Goal: Information Seeking & Learning: Check status

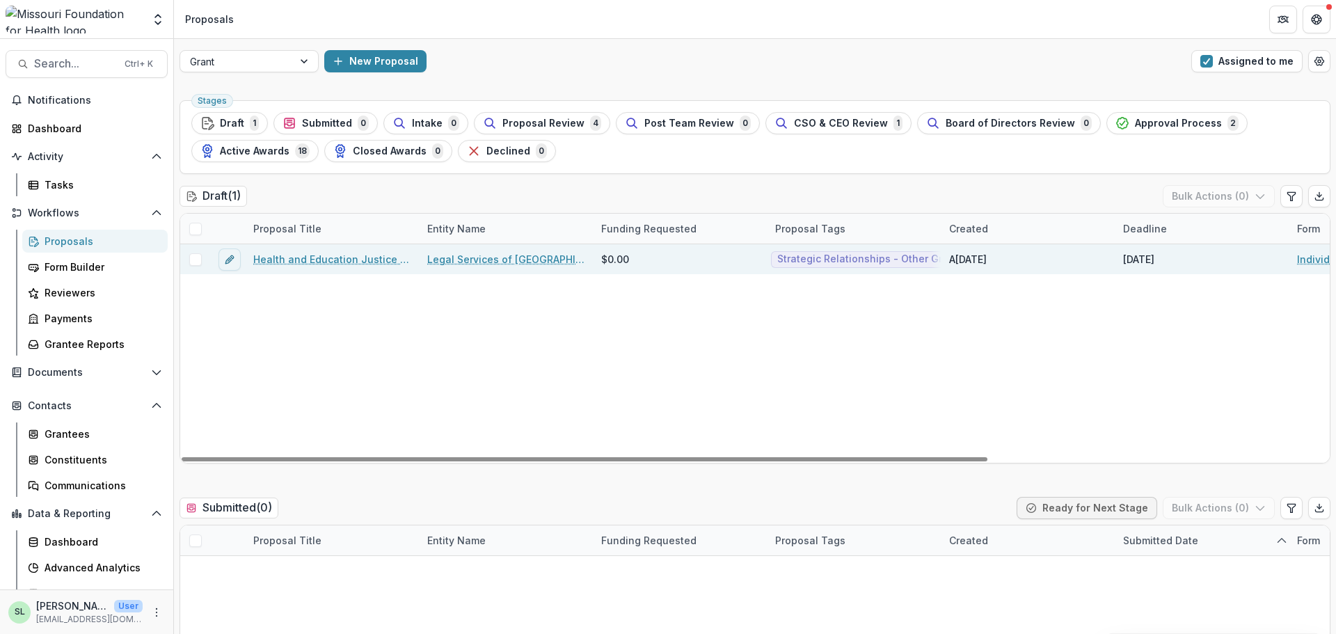
click at [344, 258] on link "Health and Education Justice Initiative" at bounding box center [331, 259] width 157 height 15
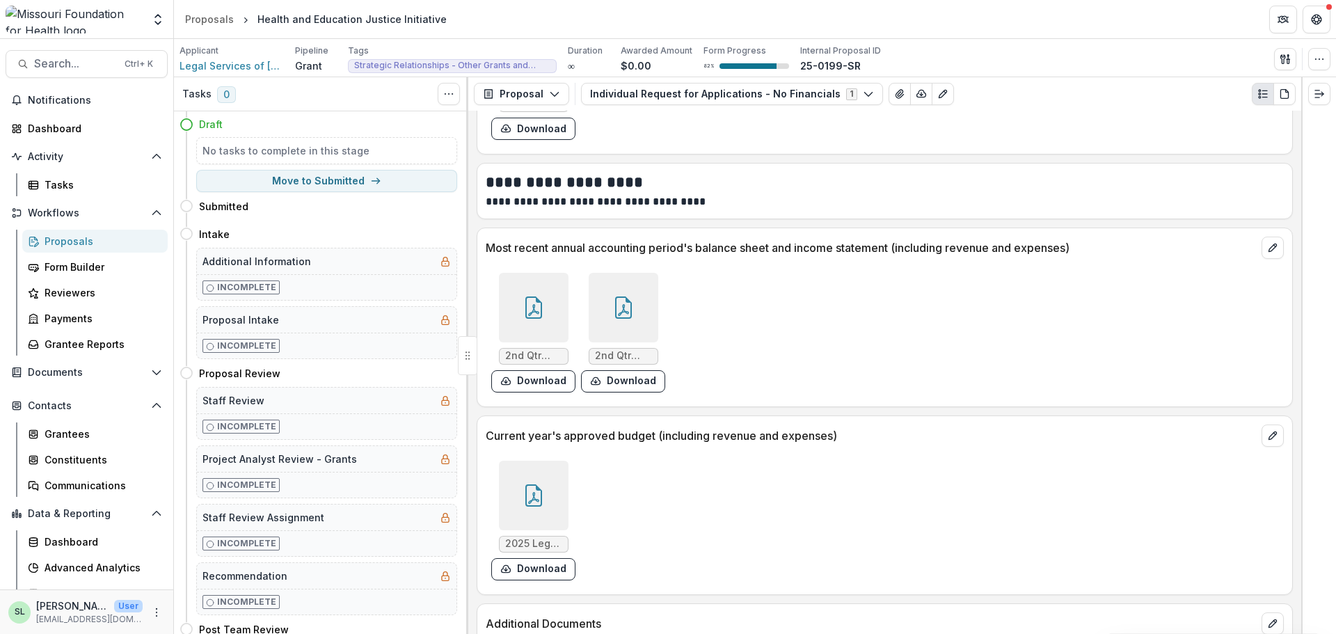
scroll to position [5190, 0]
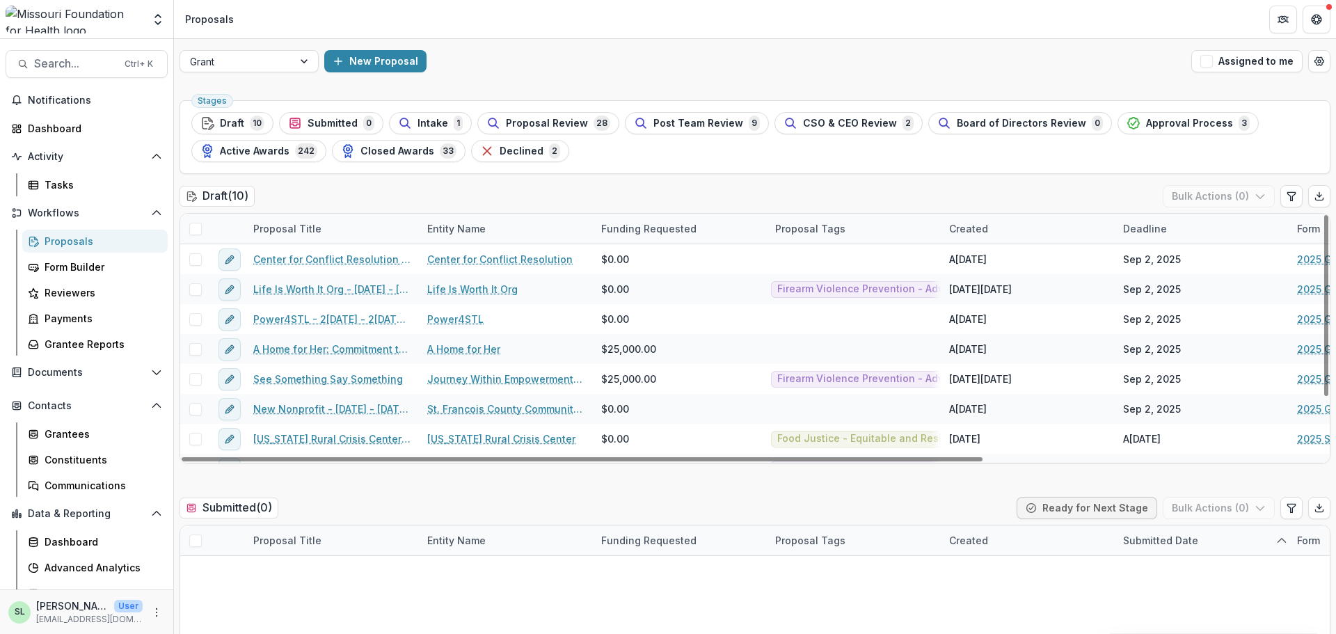
drag, startPoint x: 1256, startPoint y: 56, endPoint x: 994, endPoint y: 279, distance: 344.5
click at [1256, 56] on button "Assigned to me" at bounding box center [1246, 61] width 111 height 22
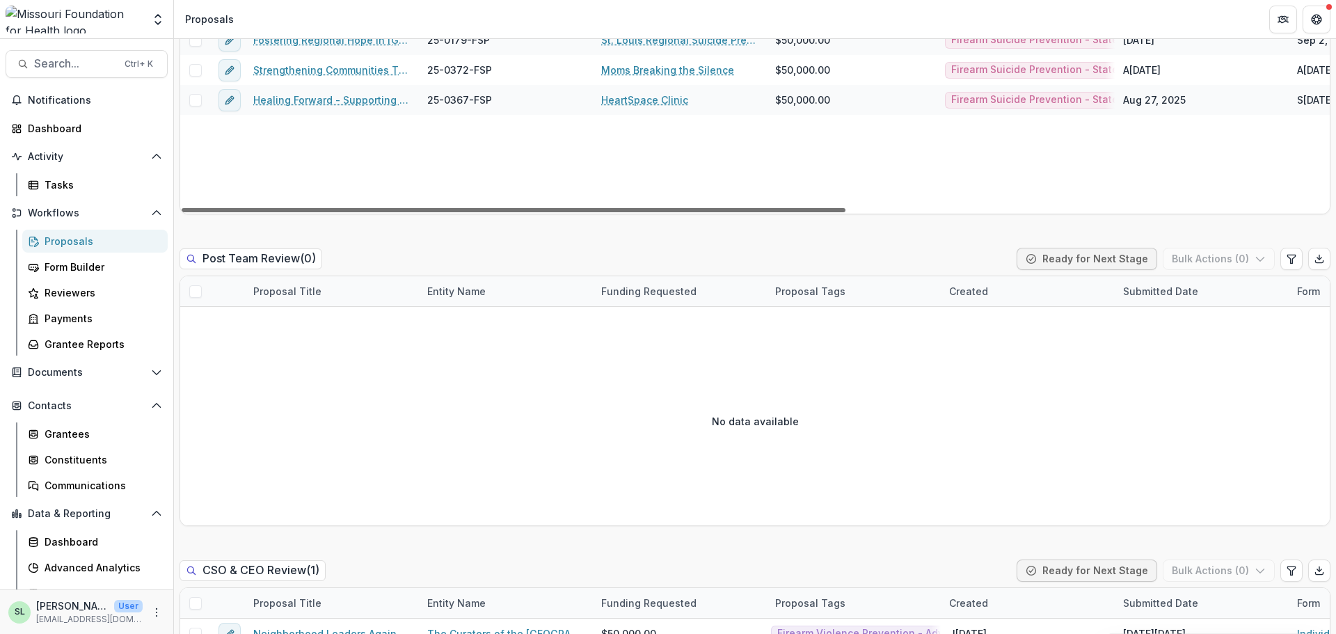
scroll to position [1391, 0]
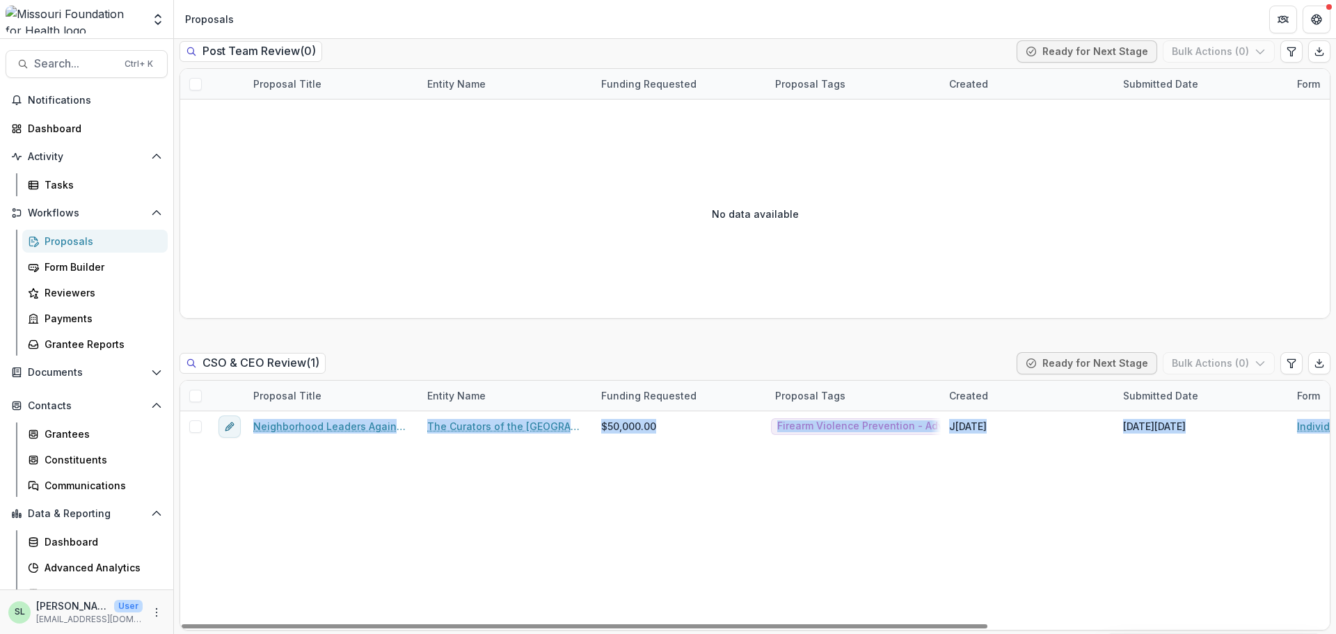
drag, startPoint x: 551, startPoint y: 632, endPoint x: 637, endPoint y: 650, distance: 88.1
click at [637, 633] on html "Skip to content Aggregate Analysis Foundations MFH Workflow Sandbox [US_STATE] …" at bounding box center [668, 317] width 1336 height 634
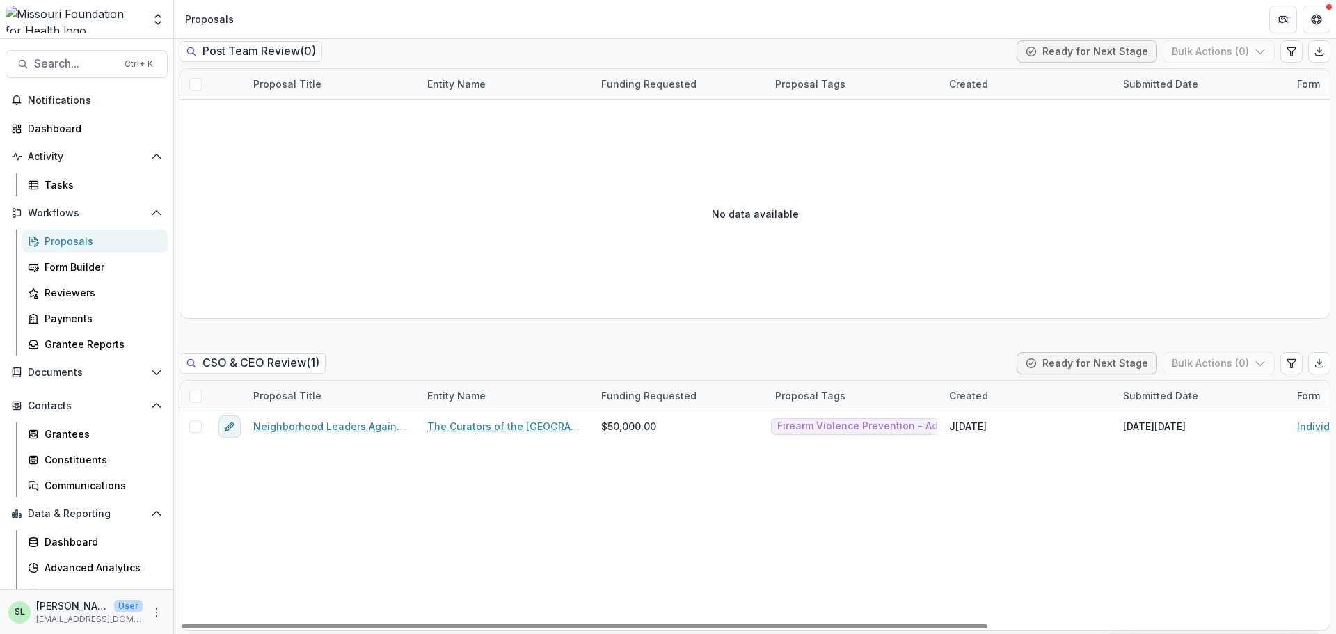
click at [634, 618] on div "Neighborhood Leaders Against Firearm Deaths The Curators of the [GEOGRAPHIC_DAT…" at bounding box center [995, 520] width 1630 height 218
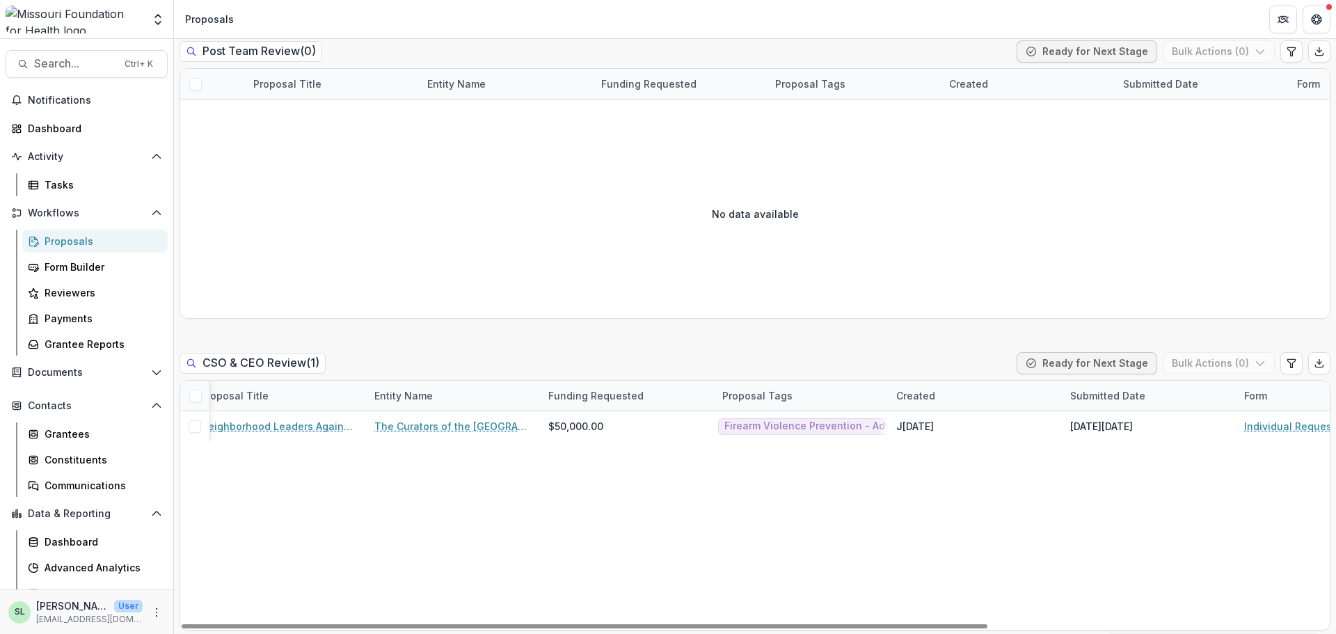
scroll to position [0, 27]
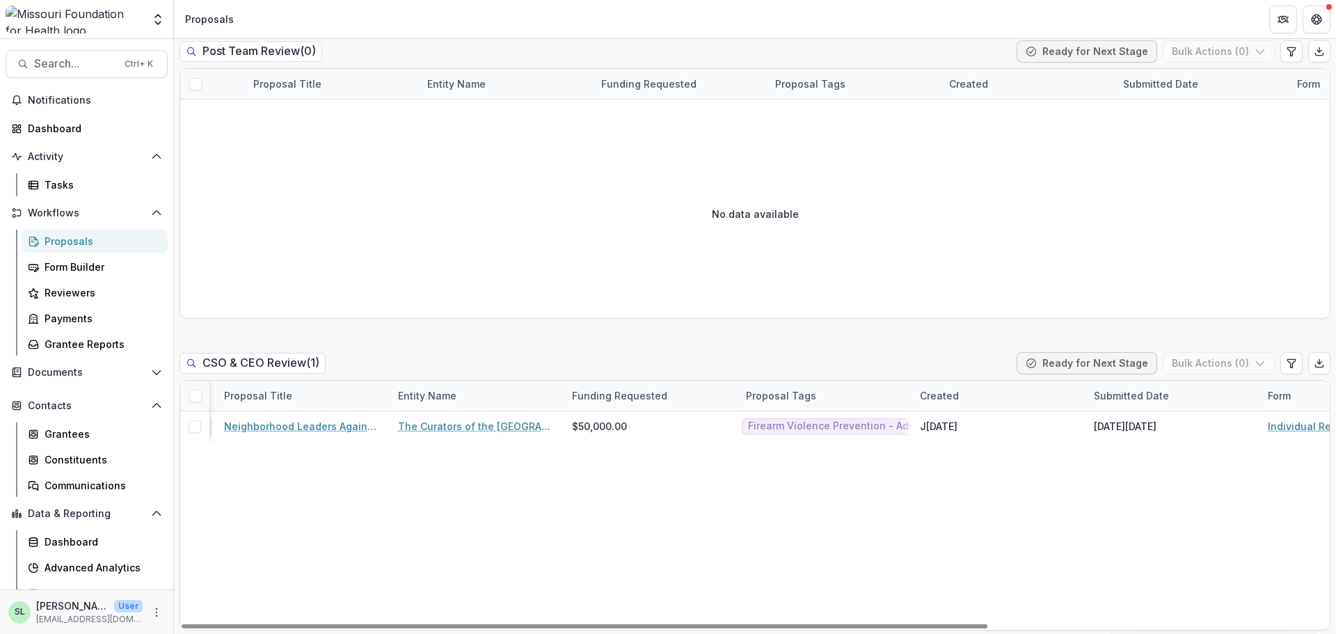
drag, startPoint x: 646, startPoint y: 626, endPoint x: 629, endPoint y: 572, distance: 56.8
click at [664, 624] on div at bounding box center [585, 626] width 806 height 4
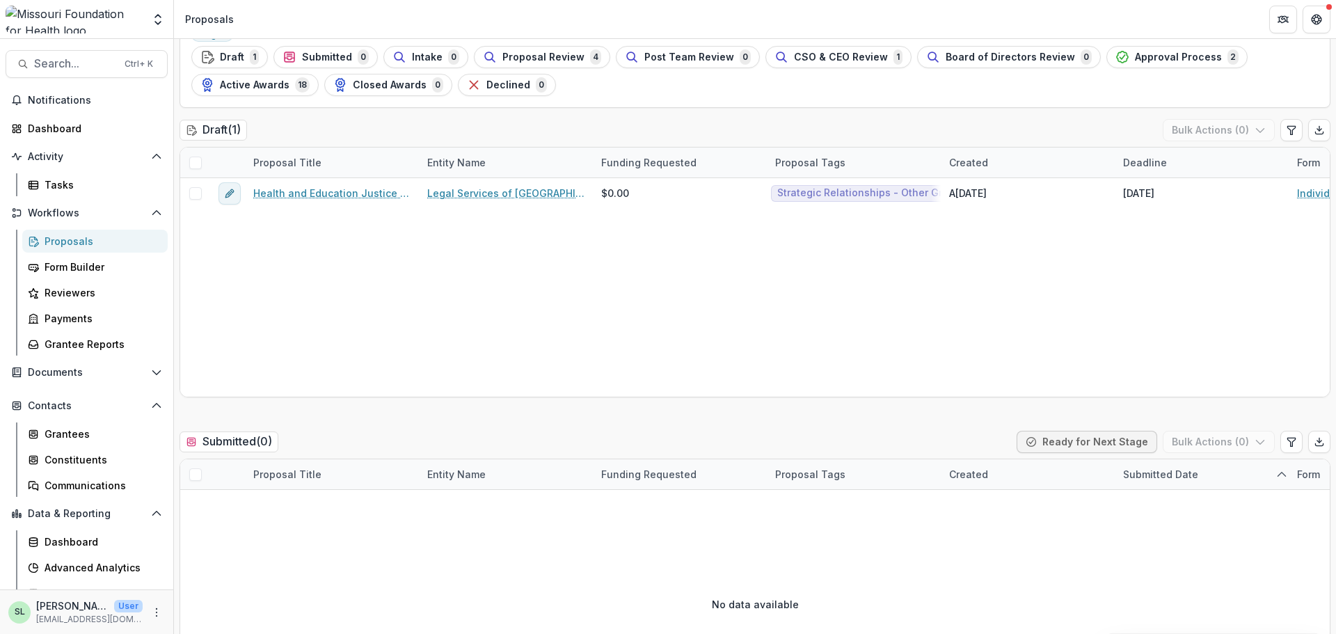
scroll to position [0, 0]
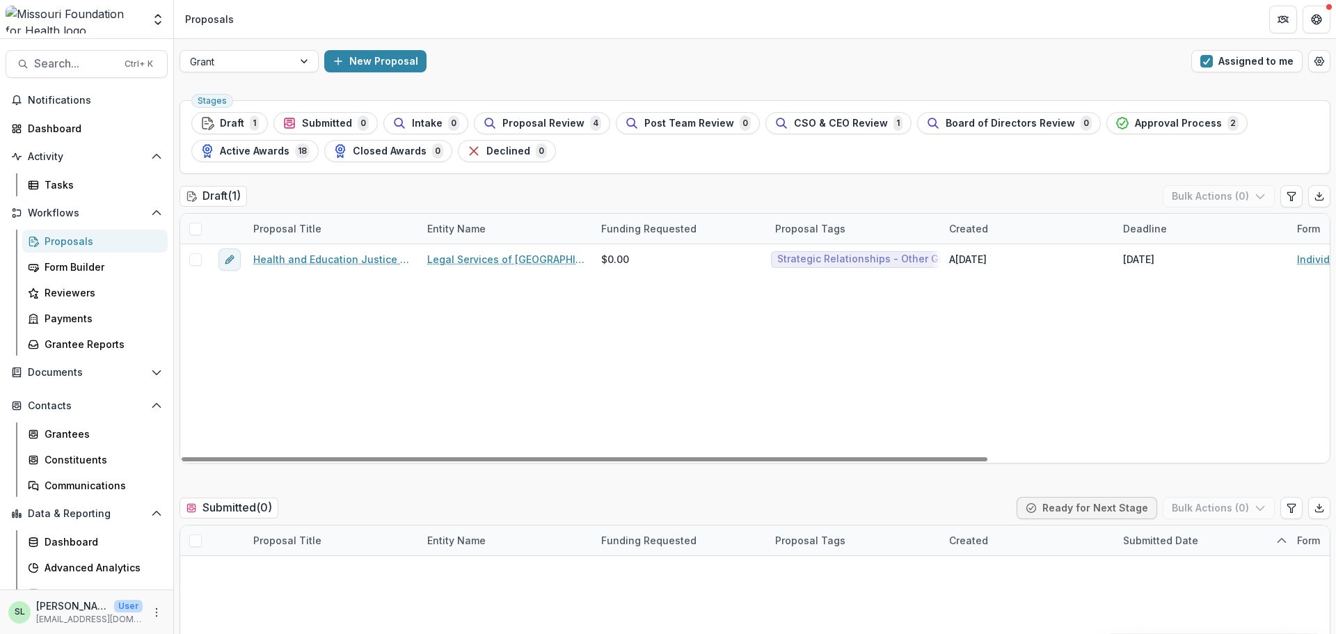
click at [245, 40] on div "Grant New Proposal Assigned to me" at bounding box center [755, 61] width 1162 height 45
click at [234, 56] on div at bounding box center [236, 61] width 93 height 17
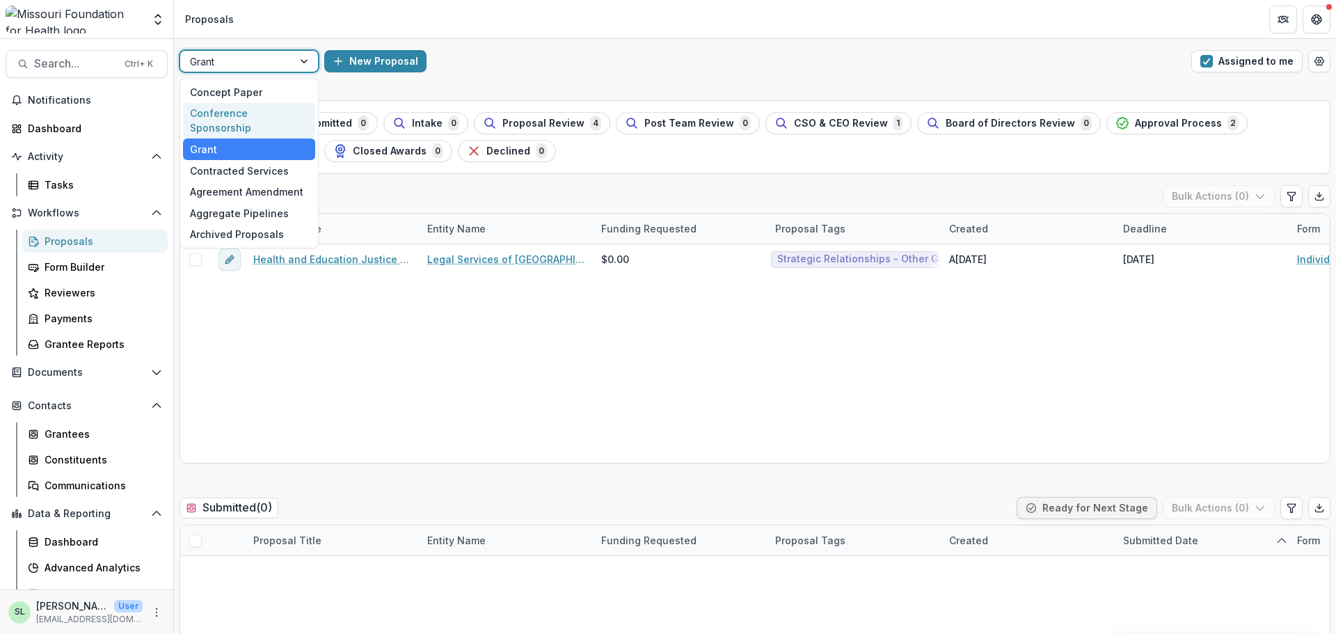
click at [233, 115] on div "Conference Sponsorship" at bounding box center [249, 121] width 132 height 36
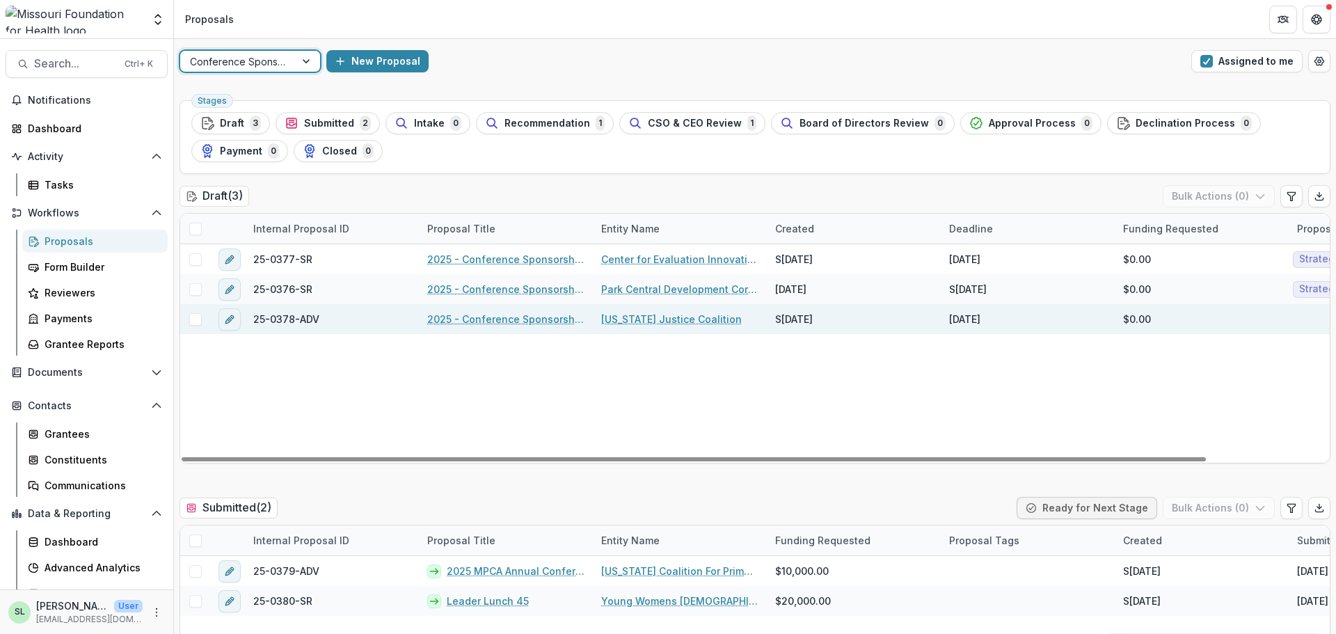
click at [492, 311] on div "2025 - Conference Sponsorship Request" at bounding box center [506, 319] width 174 height 30
click at [490, 326] on link "2025 - Conference Sponsorship Request" at bounding box center [505, 319] width 157 height 15
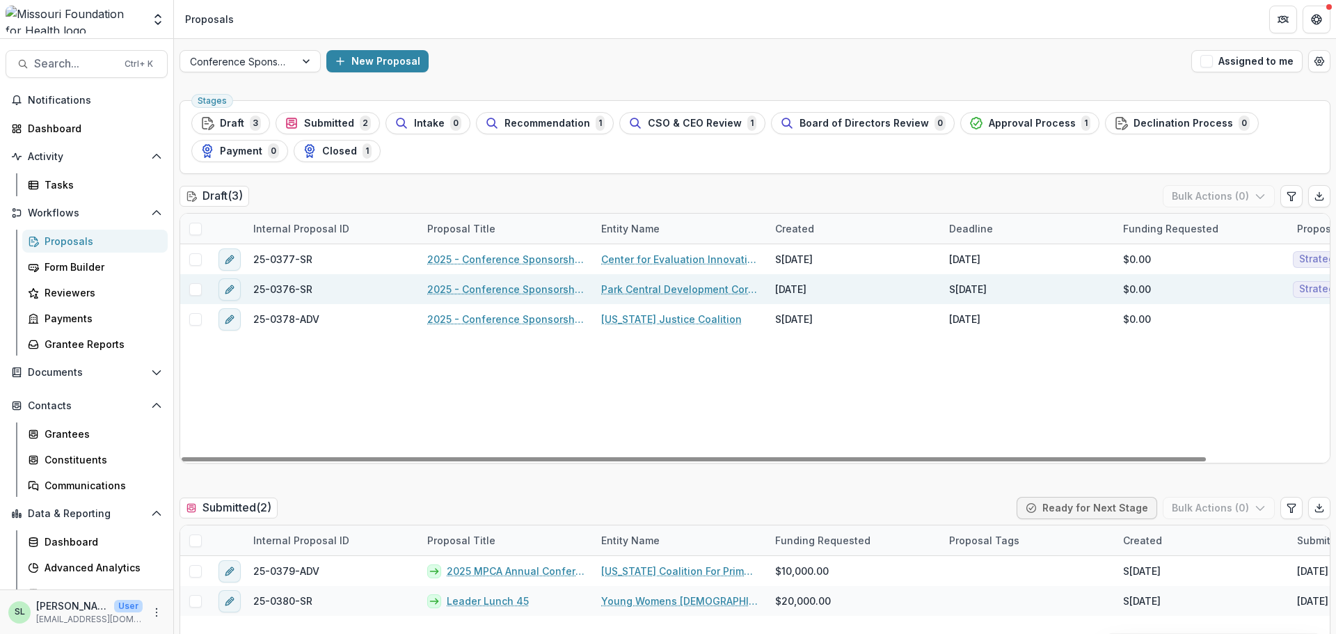
click at [540, 287] on link "2025 - Conference Sponsorship Request" at bounding box center [505, 289] width 157 height 15
